Goal: Information Seeking & Learning: Learn about a topic

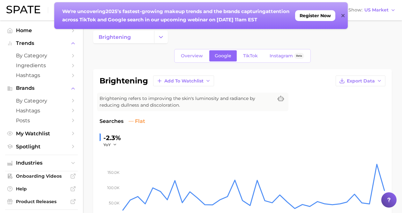
click at [340, 15] on div "We're uncovering 2025’s fastest-growing makeup trends and the brands capturing …" at bounding box center [200, 15] width 293 height 27
click at [343, 15] on icon at bounding box center [342, 15] width 3 height 3
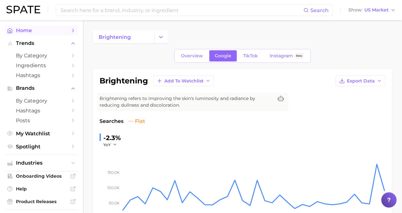
click at [56, 30] on span "Home" at bounding box center [41, 30] width 51 height 6
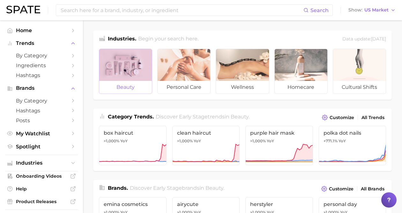
click at [140, 69] on div at bounding box center [125, 65] width 53 height 32
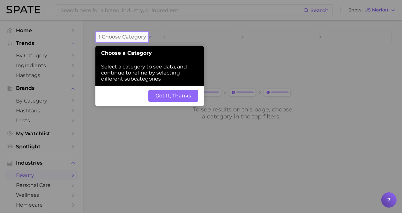
click at [168, 96] on button "Got It, Thanks" at bounding box center [173, 96] width 50 height 12
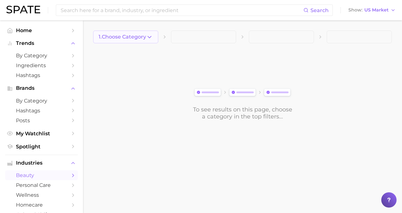
click at [132, 38] on span "1. Choose Category" at bounding box center [121, 37] width 47 height 6
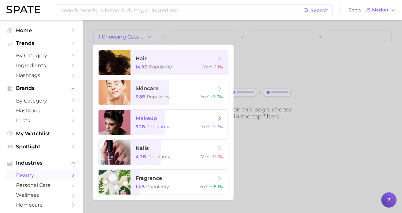
click at [158, 130] on span "makeup 5.2b Popularity YoY : -3.7%" at bounding box center [179, 122] width 98 height 25
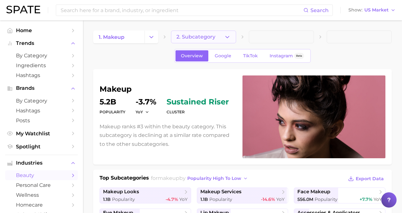
click at [193, 40] on button "2. Subcategory" at bounding box center [203, 37] width 65 height 13
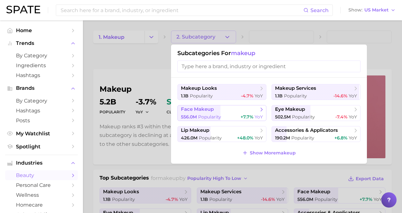
click at [202, 110] on span "face makeup" at bounding box center [197, 109] width 33 height 6
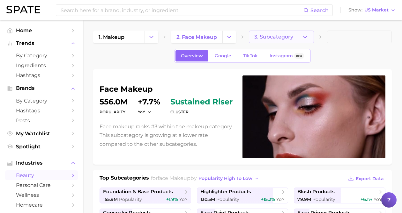
click at [262, 37] on span "3. Subcategory" at bounding box center [273, 37] width 39 height 6
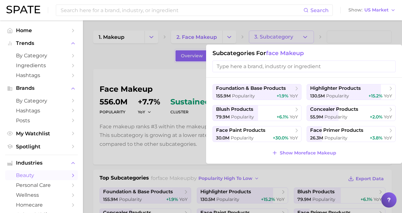
click at [289, 148] on div "foundation & base products 155.9m Popularity +1.9% YoY highlighter products 130…" at bounding box center [304, 121] width 196 height 86
click at [289, 152] on span "Show More face makeup" at bounding box center [307, 152] width 56 height 5
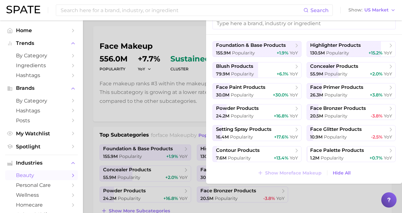
scroll to position [45, 0]
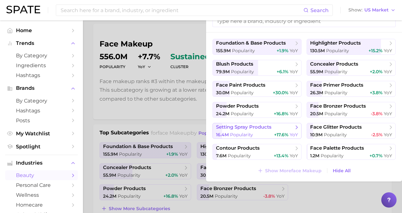
click at [267, 124] on span "setting spray products" at bounding box center [243, 127] width 55 height 6
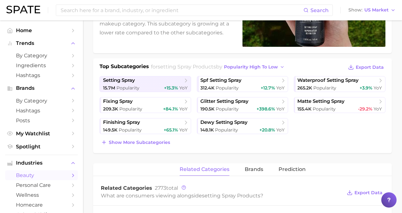
scroll to position [115, 0]
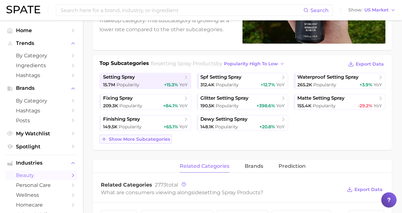
click at [158, 138] on span "Show more subcategories" at bounding box center [139, 139] width 61 height 5
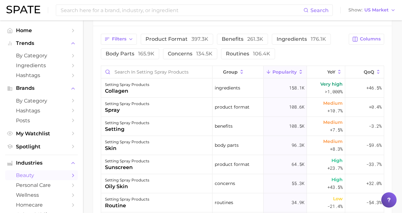
scroll to position [292, 0]
click at [235, 40] on span "benefits 261.3k" at bounding box center [241, 38] width 41 height 5
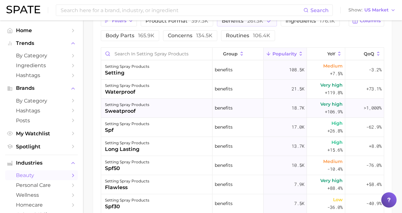
scroll to position [312, 0]
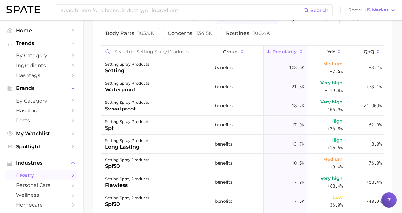
click at [182, 51] on input "Search in setting spray products" at bounding box center [156, 52] width 111 height 12
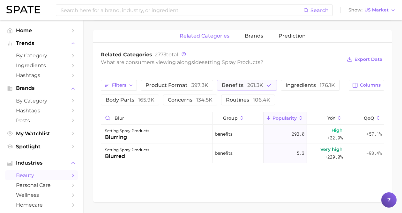
scroll to position [240, 0]
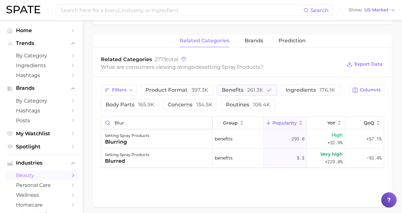
click at [129, 121] on input "blur" at bounding box center [156, 123] width 111 height 12
drag, startPoint x: 129, startPoint y: 121, endPoint x: 110, endPoint y: 120, distance: 19.5
click at [110, 120] on input "blur" at bounding box center [156, 123] width 111 height 12
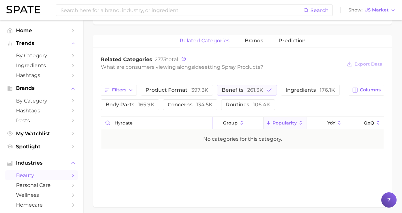
drag, startPoint x: 148, startPoint y: 122, endPoint x: 119, endPoint y: 122, distance: 29.0
click at [119, 122] on input "hyrdate" at bounding box center [156, 123] width 111 height 12
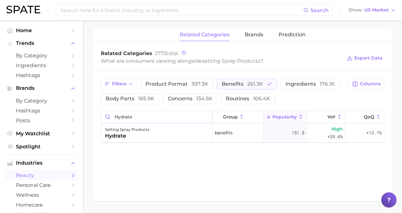
scroll to position [248, 0]
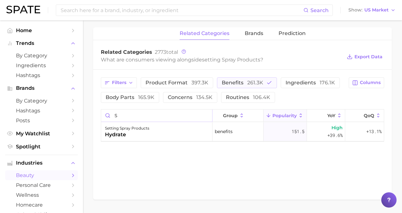
drag, startPoint x: 149, startPoint y: 116, endPoint x: 109, endPoint y: 114, distance: 40.2
click at [109, 115] on input "s" at bounding box center [156, 116] width 111 height 12
type input "w"
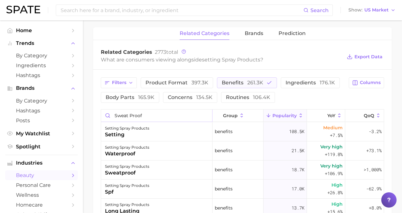
type input "sweat proof"
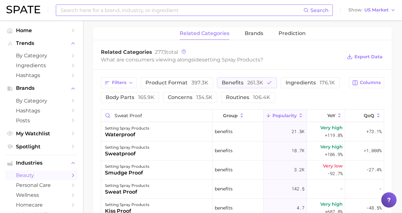
click at [94, 12] on input at bounding box center [181, 10] width 243 height 11
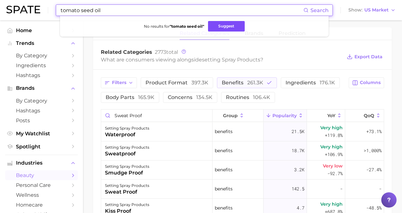
type input "tomato seed oil"
click at [216, 28] on button "Suggest" at bounding box center [226, 26] width 37 height 11
